Goal: Book appointment/travel/reservation

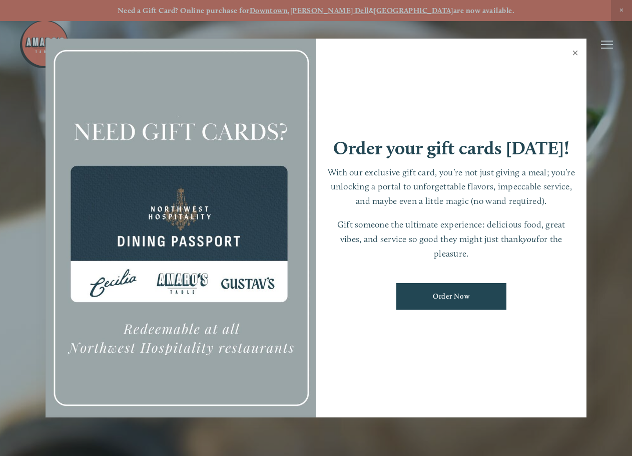
click at [573, 51] on link "Close" at bounding box center [576, 54] width 20 height 28
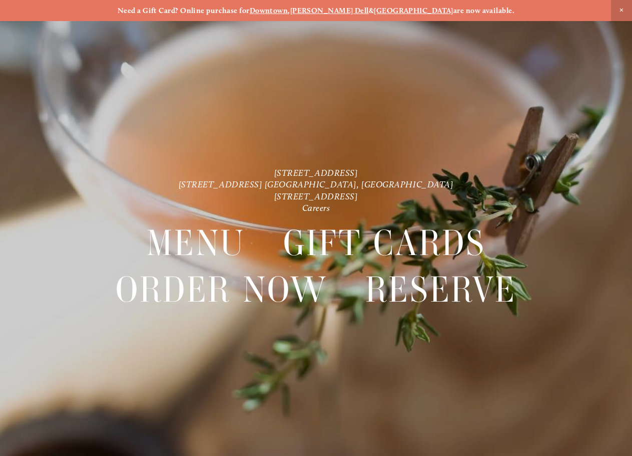
scroll to position [21, 0]
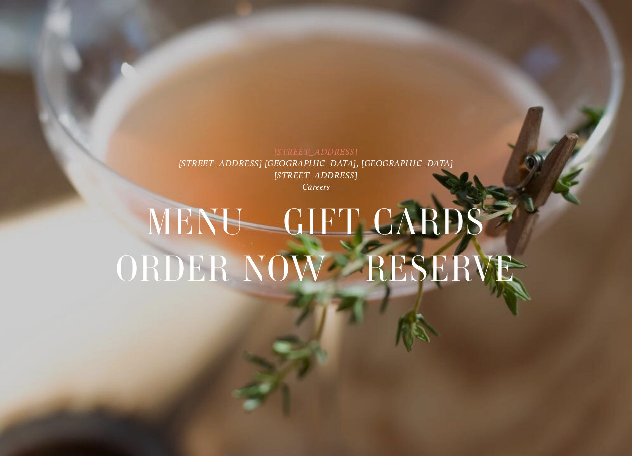
click at [340, 150] on link "[STREET_ADDRESS]" at bounding box center [316, 151] width 84 height 11
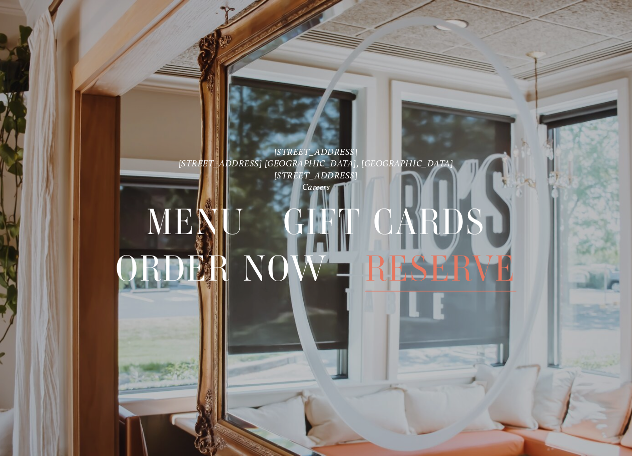
click at [476, 269] on span "Reserve" at bounding box center [441, 268] width 151 height 46
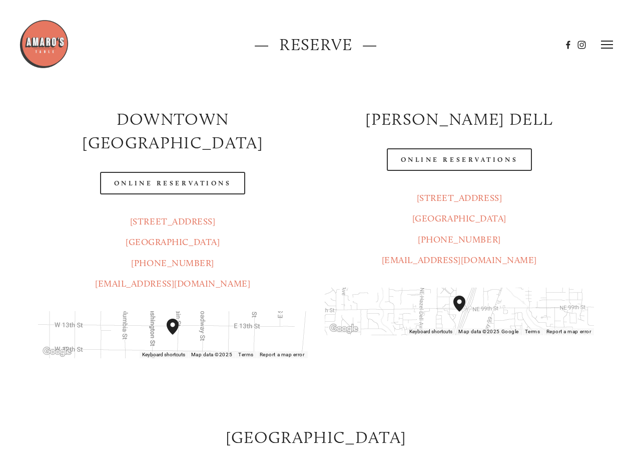
scroll to position [100, 0]
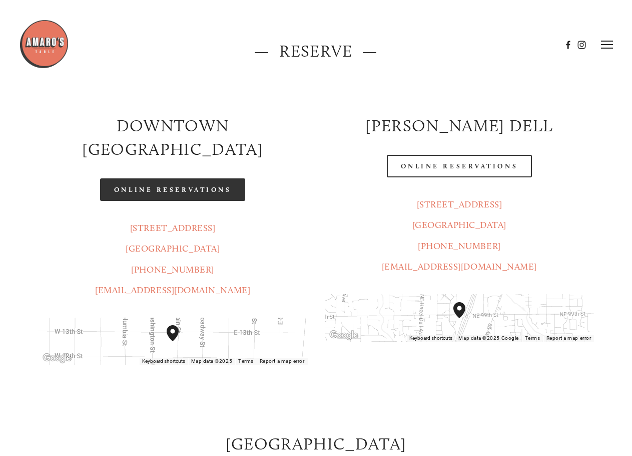
click at [181, 178] on link "Online Reservations" at bounding box center [172, 189] width 145 height 23
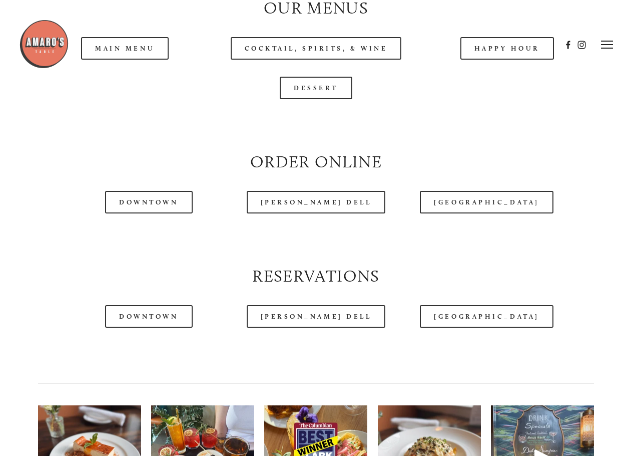
scroll to position [901, 0]
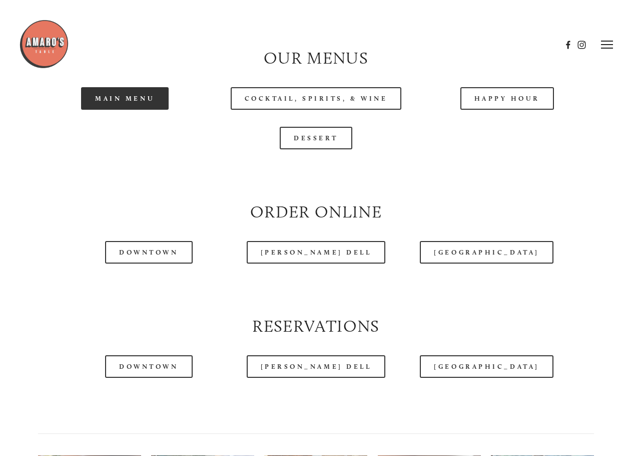
click at [113, 110] on link "Main Menu" at bounding box center [125, 98] width 88 height 23
